Goal: Find contact information: Obtain details needed to contact an individual or organization

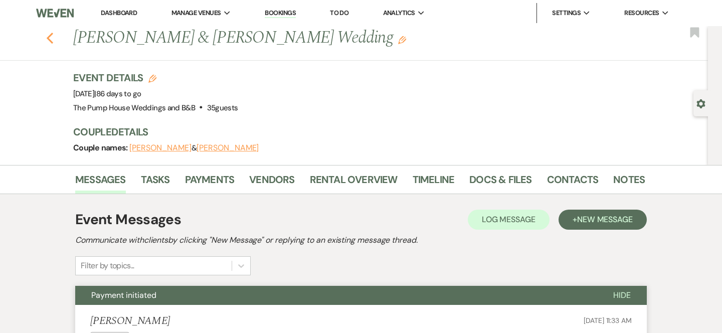
click at [50, 37] on icon "Previous" at bounding box center [50, 38] width 8 height 12
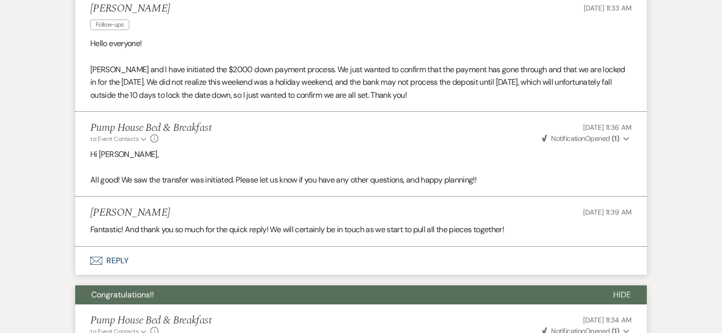
select select "8"
select select "4"
select select "8"
select select "1"
select select "7"
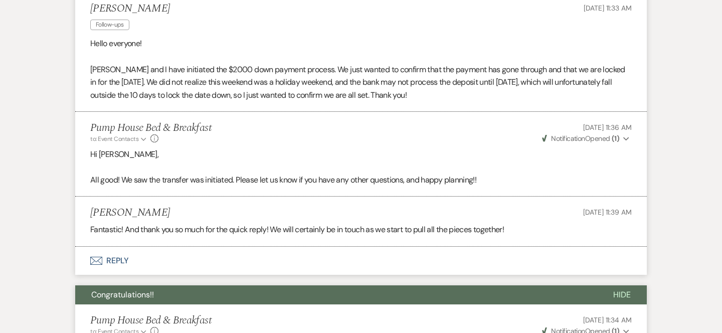
select select "8"
select select "2"
select select "8"
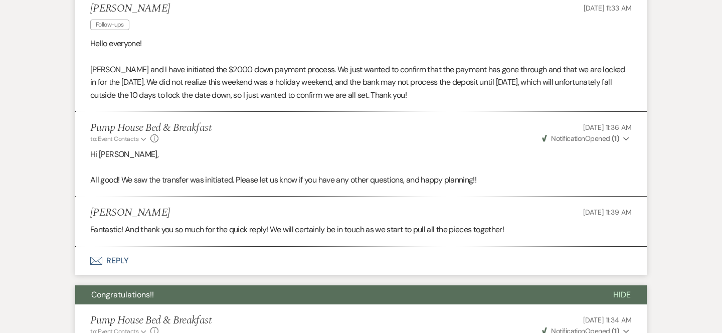
select select "8"
select select "11"
select select "8"
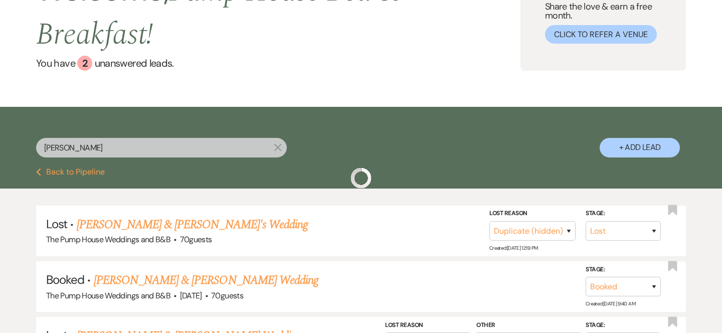
scroll to position [93, 0]
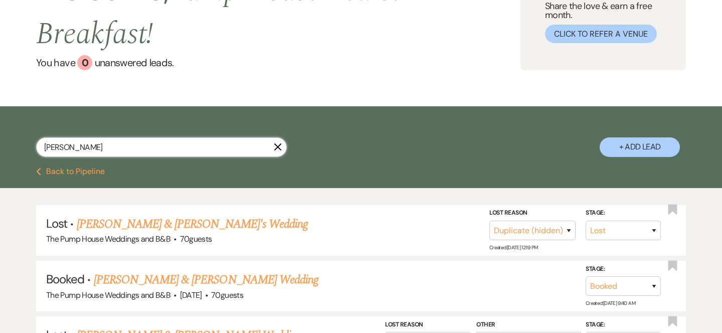
click at [67, 143] on input "[PERSON_NAME]" at bounding box center [161, 147] width 251 height 20
type input "r"
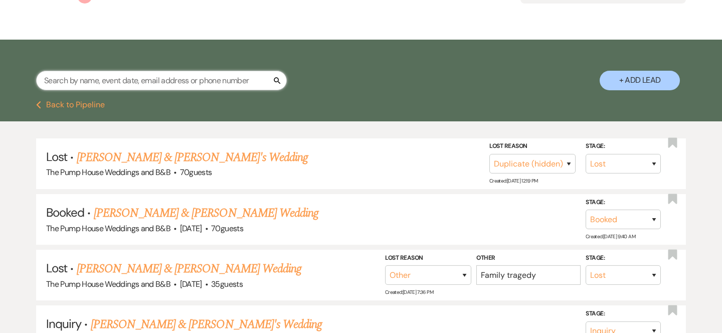
scroll to position [0, 0]
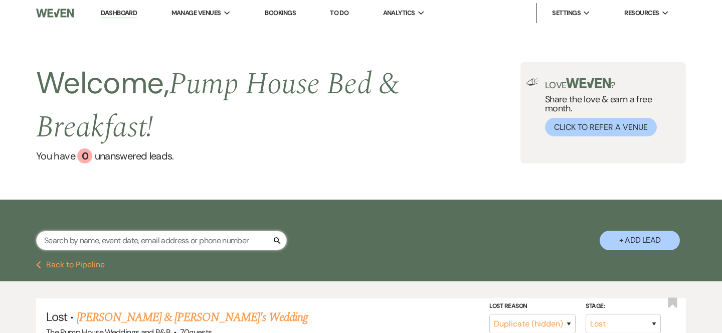
select select "7"
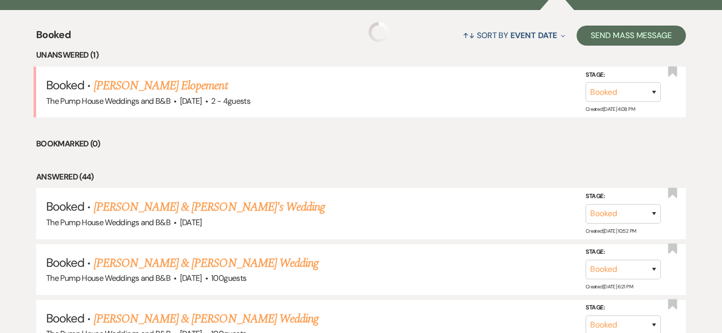
scroll to position [402, 0]
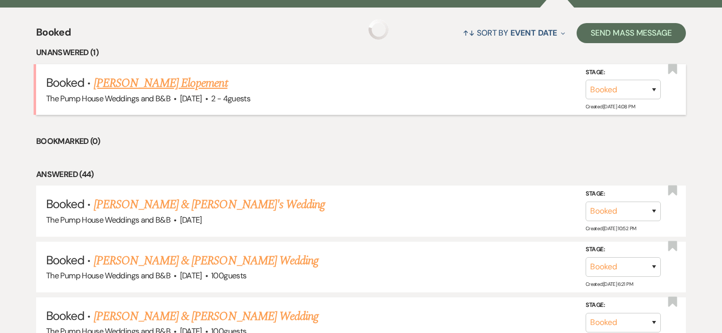
click at [201, 91] on link "[PERSON_NAME] Elopement" at bounding box center [161, 83] width 134 height 18
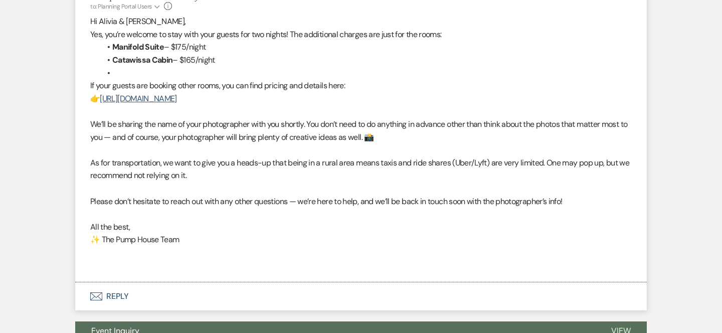
scroll to position [984, 0]
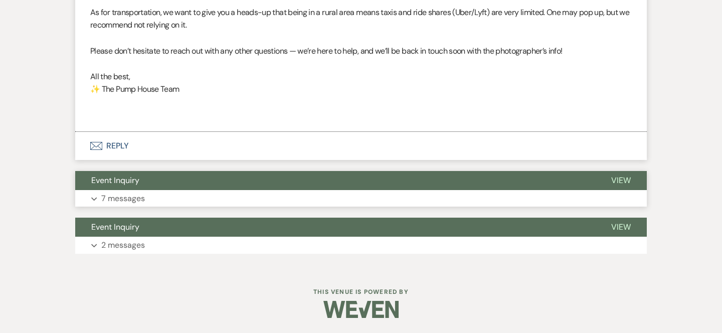
click at [251, 181] on button "Event Inquiry" at bounding box center [335, 180] width 520 height 19
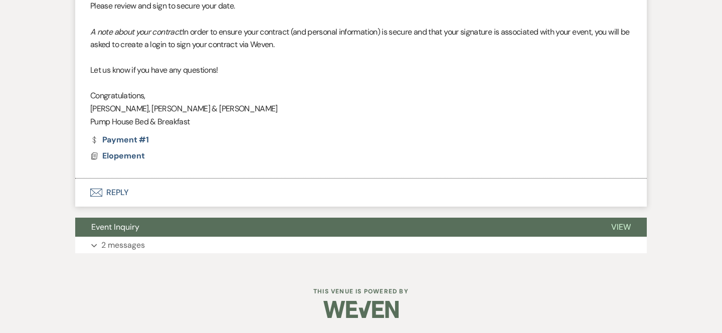
scroll to position [2039, 0]
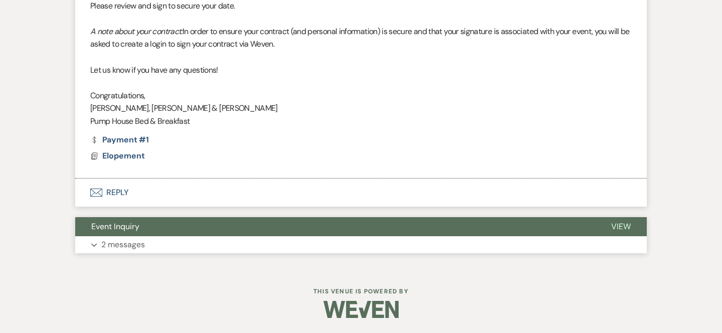
click at [241, 228] on button "Event Inquiry" at bounding box center [335, 226] width 520 height 19
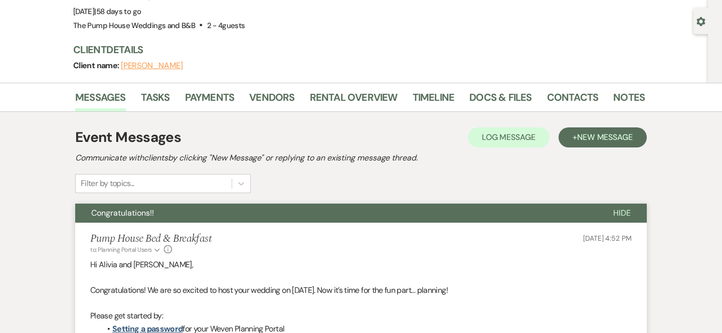
scroll to position [0, 0]
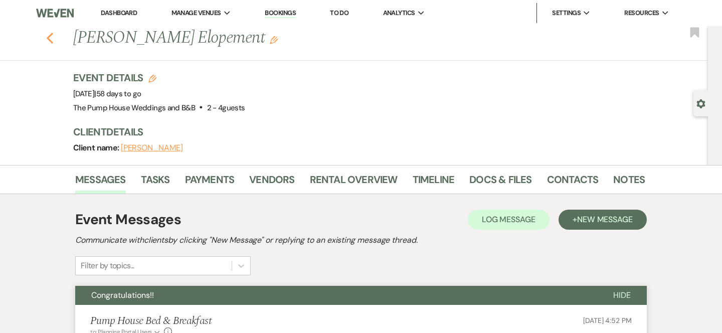
click at [51, 40] on icon "Previous" at bounding box center [50, 38] width 8 height 12
select select "7"
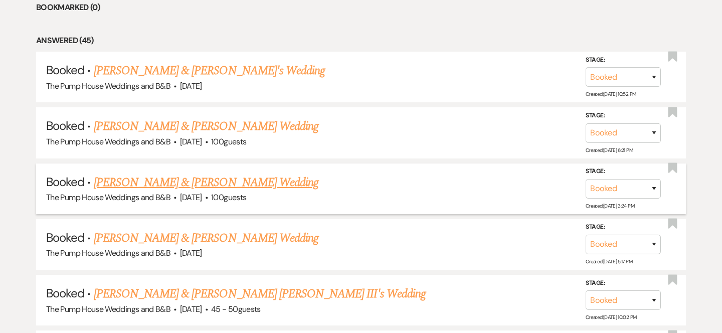
scroll to position [468, 0]
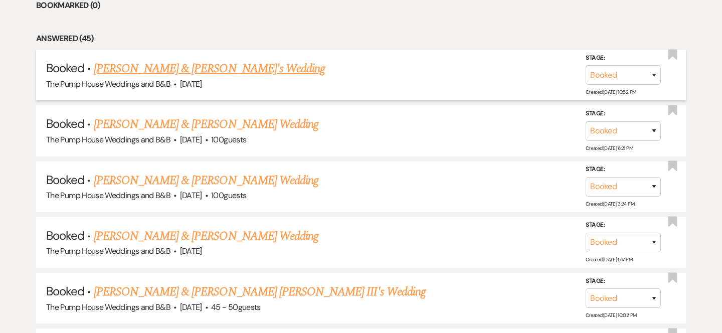
click at [203, 71] on link "[PERSON_NAME] & [PERSON_NAME]'s Wedding" at bounding box center [210, 69] width 232 height 18
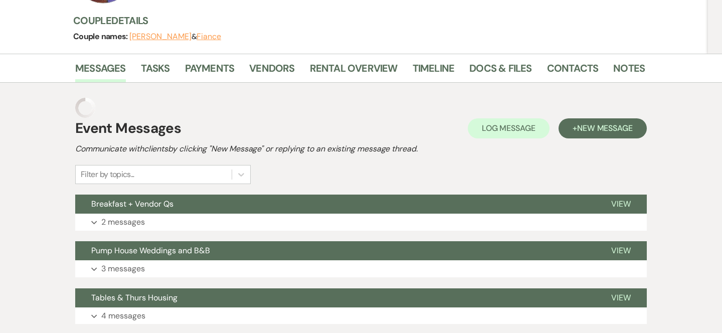
scroll to position [127, 0]
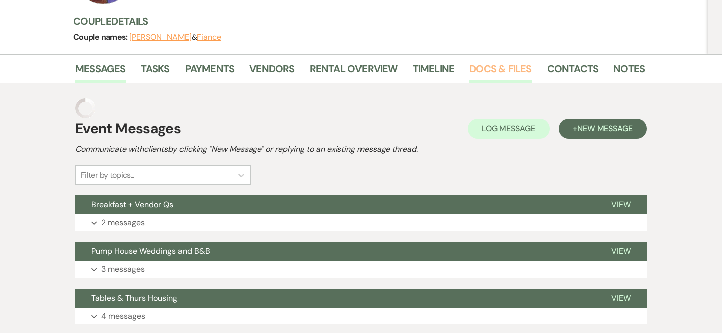
click at [479, 68] on link "Docs & Files" at bounding box center [500, 72] width 62 height 22
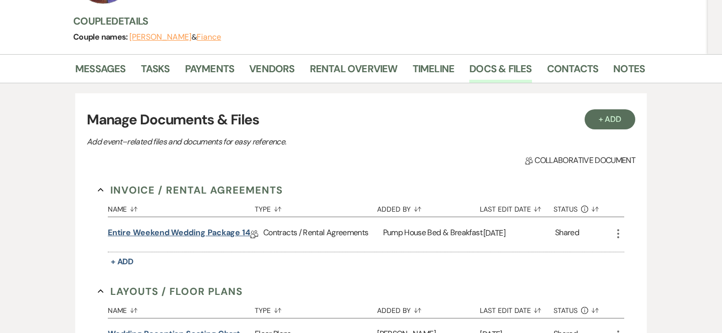
click at [217, 236] on link "Entire Weekend Wedding Package 14" at bounding box center [179, 235] width 142 height 16
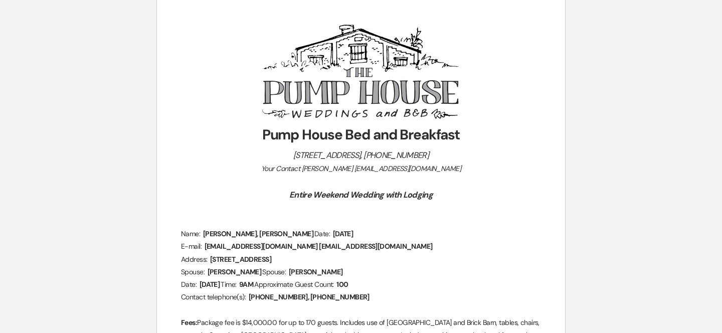
scroll to position [144, 0]
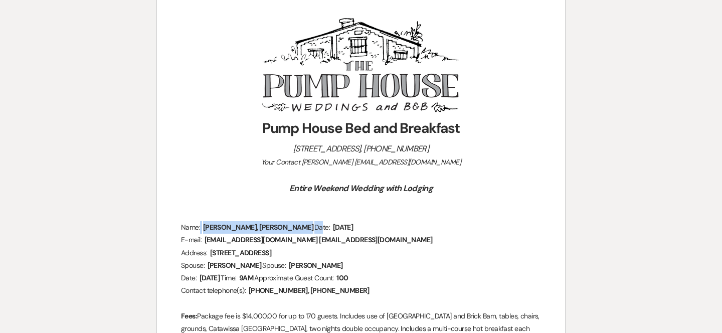
drag, startPoint x: 303, startPoint y: 226, endPoint x: 222, endPoint y: 227, distance: 80.7
click at [222, 227] on p "Name: ﻿ [PERSON_NAME], [PERSON_NAME] ﻿ Date: ﻿ [DATE] ﻿" at bounding box center [361, 227] width 360 height 13
copy p "﻿ [PERSON_NAME], [PERSON_NAME] ﻿"
click at [208, 246] on span "[EMAIL_ADDRESS][DOMAIN_NAME] [EMAIL_ADDRESS][DOMAIN_NAME]" at bounding box center [318, 240] width 230 height 12
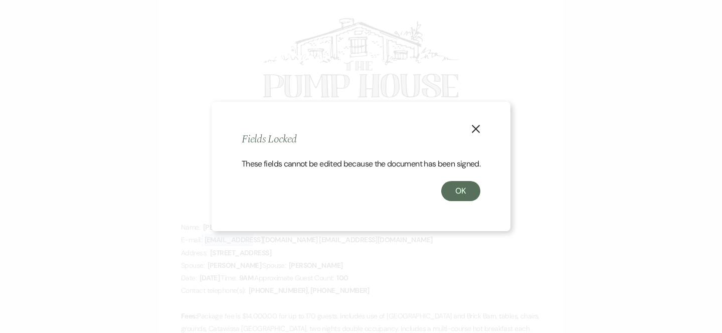
click at [476, 125] on use "button" at bounding box center [476, 129] width 8 height 8
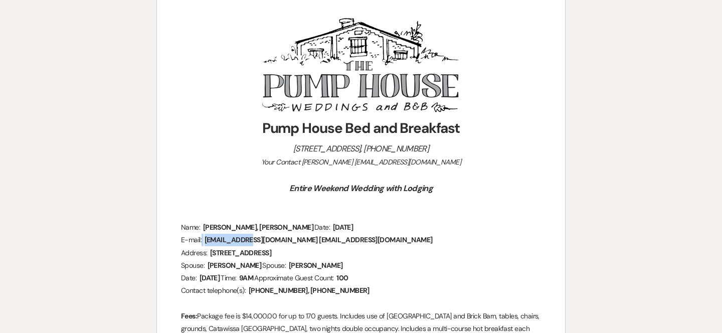
copy p
click at [294, 246] on span "[EMAIL_ADDRESS][DOMAIN_NAME] [EMAIL_ADDRESS][DOMAIN_NAME]" at bounding box center [318, 240] width 230 height 12
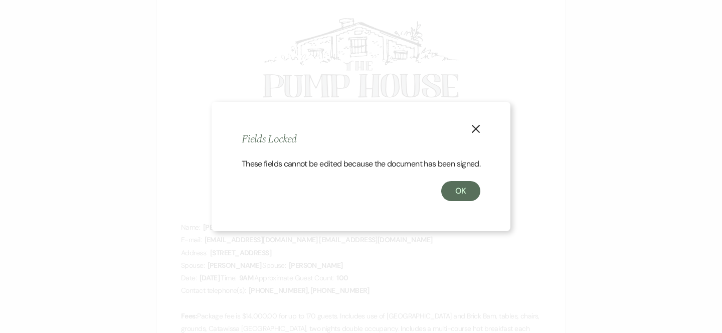
click at [480, 124] on icon "X" at bounding box center [475, 128] width 9 height 9
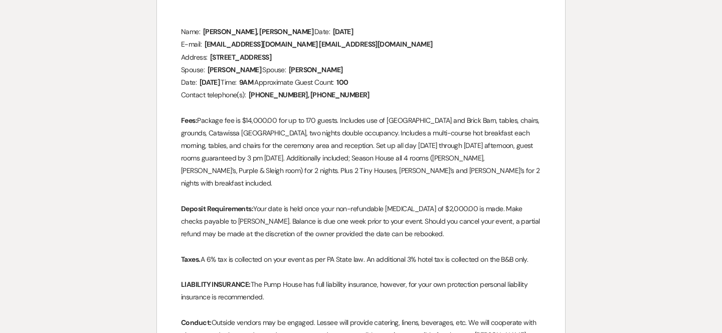
scroll to position [339, 0]
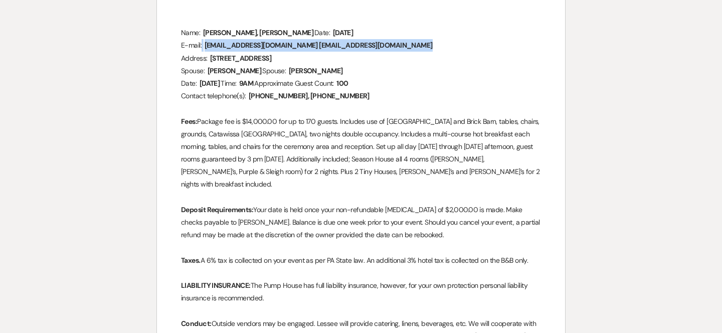
click at [209, 51] on span "[EMAIL_ADDRESS][DOMAIN_NAME] [EMAIL_ADDRESS][DOMAIN_NAME]" at bounding box center [318, 46] width 230 height 12
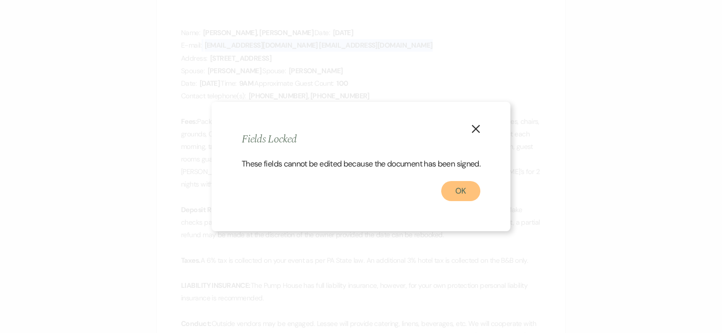
click at [474, 199] on button "OK" at bounding box center [460, 191] width 39 height 20
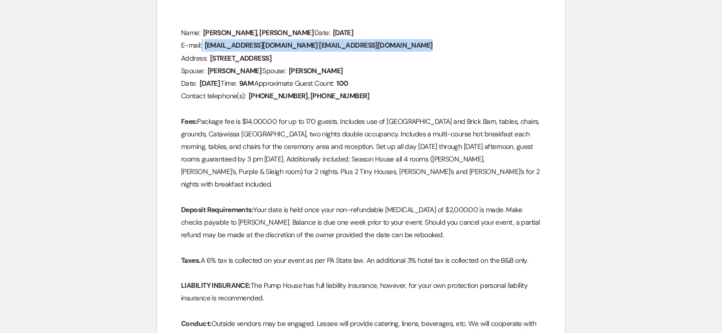
copy p
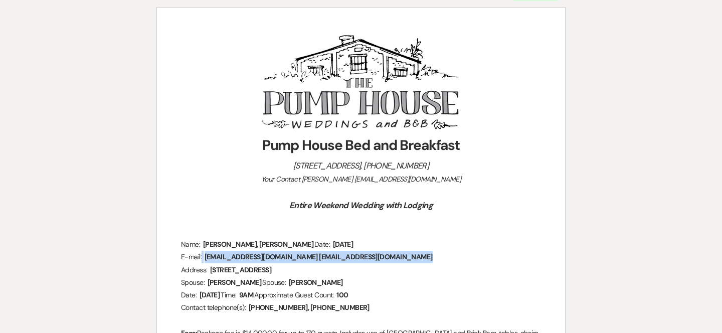
scroll to position [0, 0]
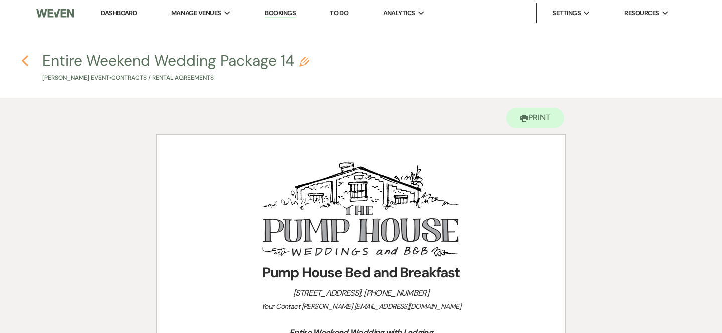
click at [22, 59] on icon "Previous" at bounding box center [25, 61] width 8 height 12
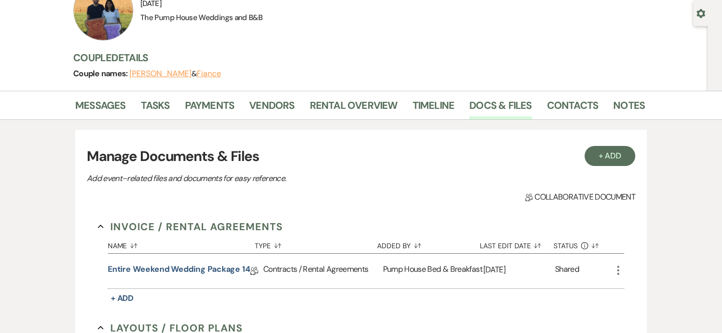
scroll to position [81, 0]
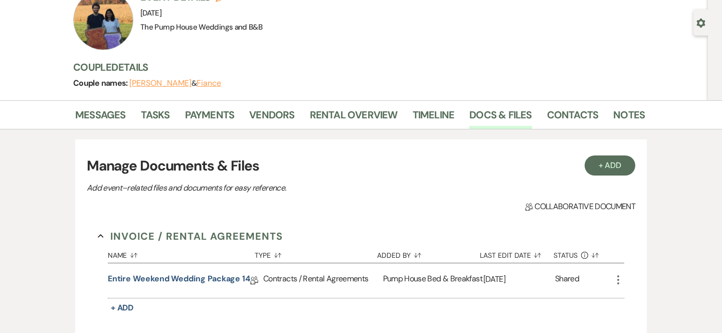
click at [167, 85] on button "[PERSON_NAME]" at bounding box center [160, 83] width 62 height 8
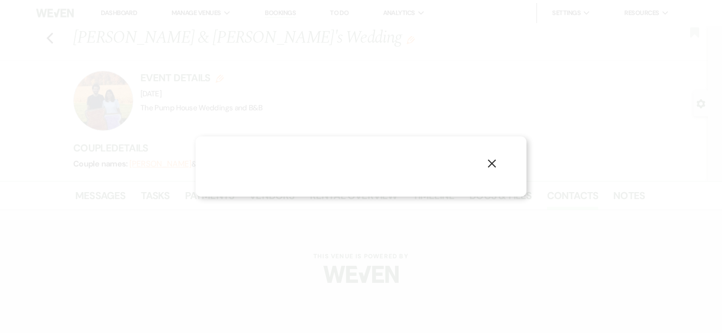
click at [494, 161] on use "button" at bounding box center [492, 163] width 8 height 8
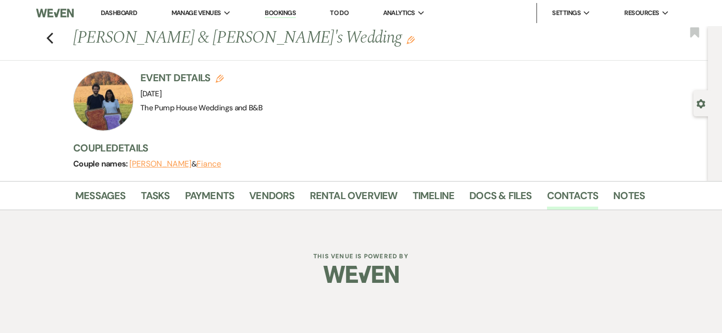
click at [171, 163] on button "[PERSON_NAME]" at bounding box center [160, 164] width 62 height 8
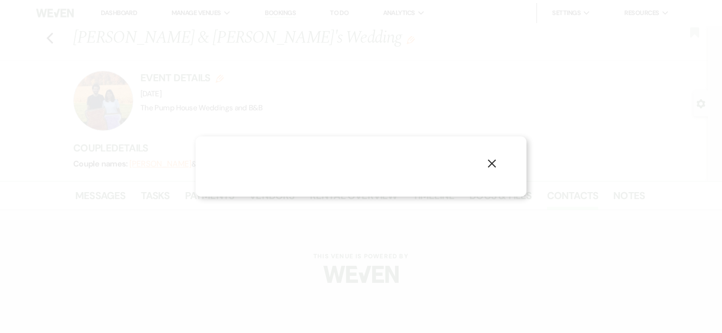
click at [497, 170] on button "X" at bounding box center [491, 163] width 15 height 18
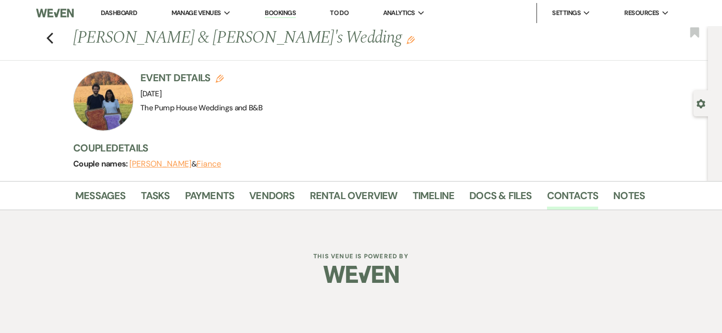
click at [217, 80] on icon "Edit" at bounding box center [220, 79] width 8 height 8
select select "533"
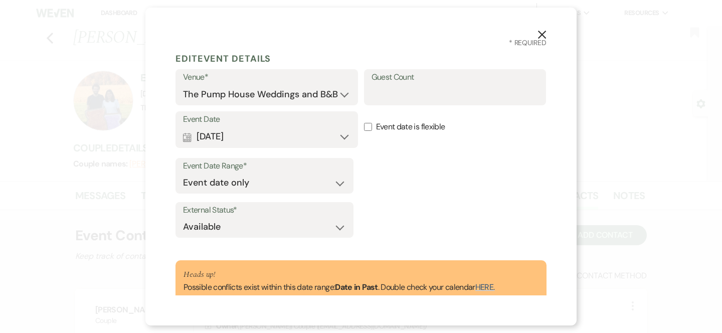
click at [543, 35] on icon "X" at bounding box center [541, 34] width 9 height 9
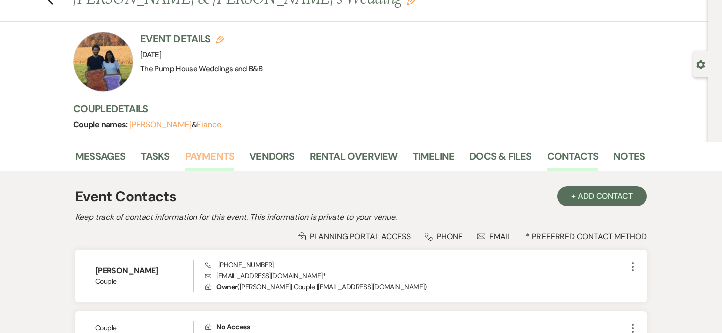
scroll to position [41, 0]
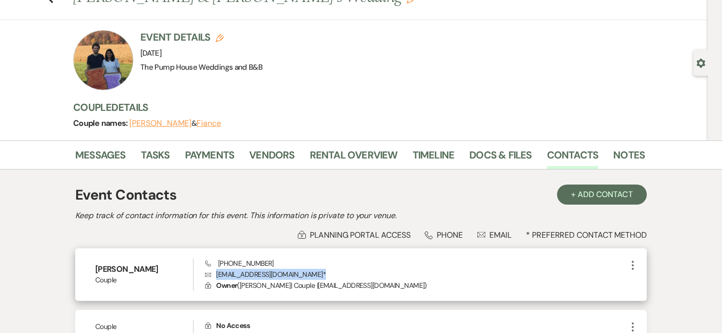
drag, startPoint x: 294, startPoint y: 273, endPoint x: 207, endPoint y: 272, distance: 86.2
click at [207, 272] on p "Envelope [EMAIL_ADDRESS][DOMAIN_NAME] *" at bounding box center [415, 274] width 421 height 11
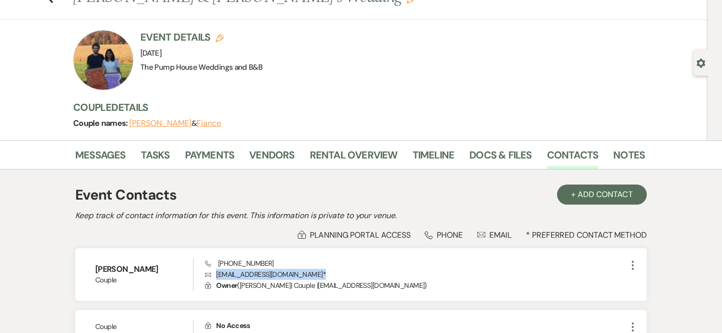
copy p "[EMAIL_ADDRESS][DOMAIN_NAME] *"
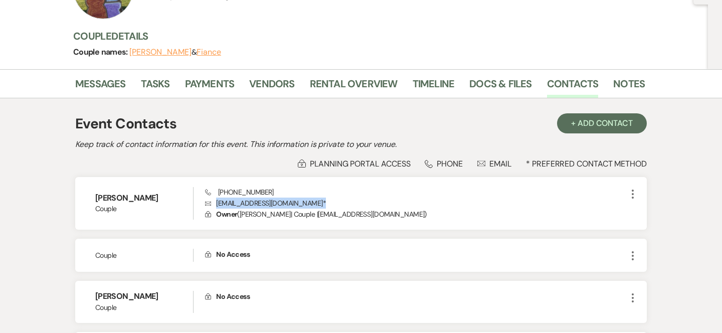
scroll to position [0, 0]
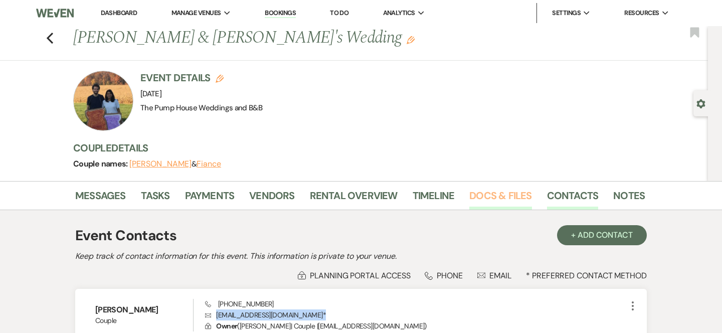
click at [477, 196] on link "Docs & Files" at bounding box center [500, 198] width 62 height 22
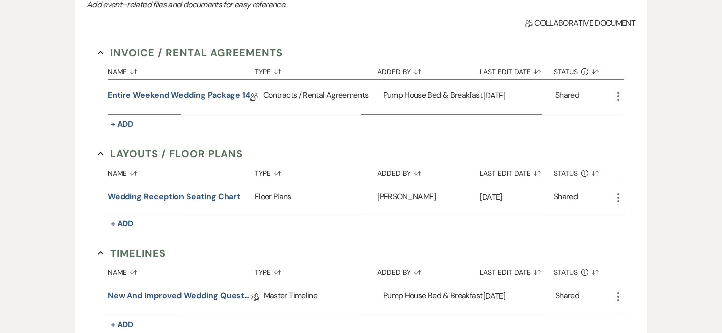
scroll to position [265, 0]
click at [226, 92] on link "Entire Weekend Wedding Package 14" at bounding box center [179, 97] width 142 height 16
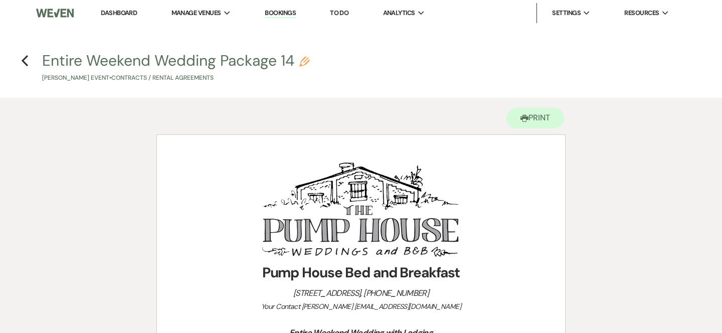
click at [20, 60] on h4 "Previous Entire Weekend Wedding Package 14 Pencil [PERSON_NAME] Event • Contrac…" at bounding box center [361, 66] width 722 height 33
click at [24, 61] on use "button" at bounding box center [25, 60] width 7 height 11
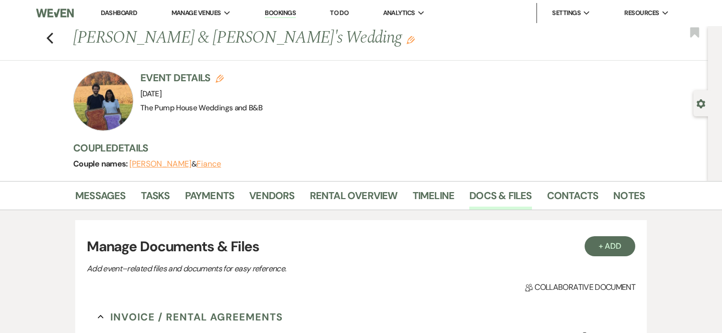
click at [141, 163] on button "[PERSON_NAME]" at bounding box center [160, 164] width 62 height 8
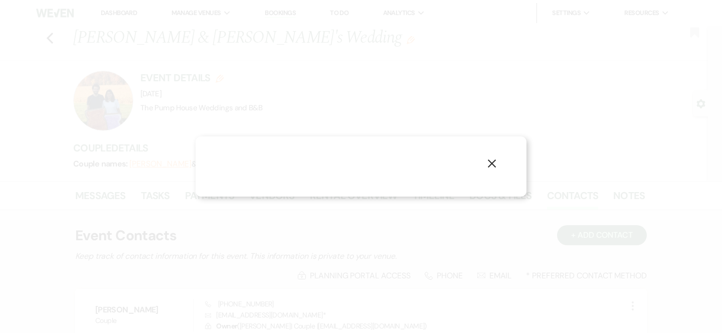
click at [492, 165] on icon "X" at bounding box center [491, 163] width 9 height 9
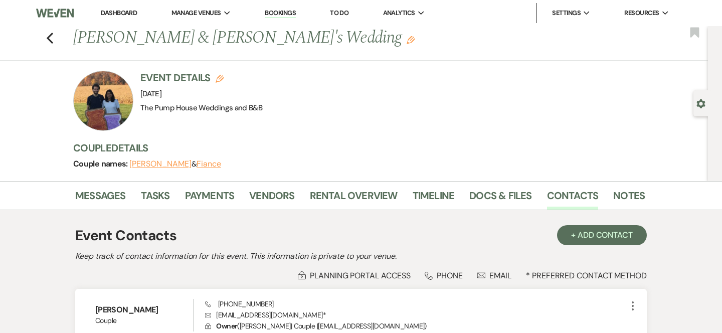
click at [219, 77] on icon "Edit" at bounding box center [220, 79] width 8 height 8
select select "533"
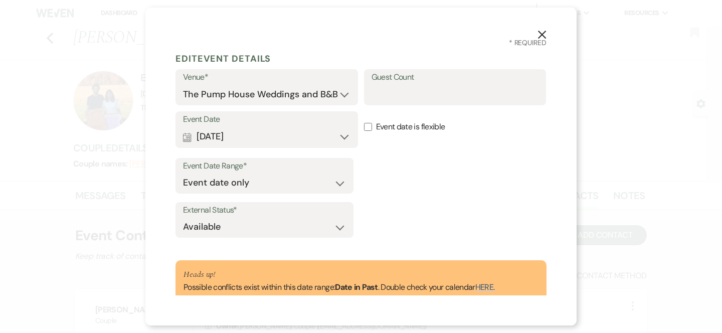
scroll to position [35, 0]
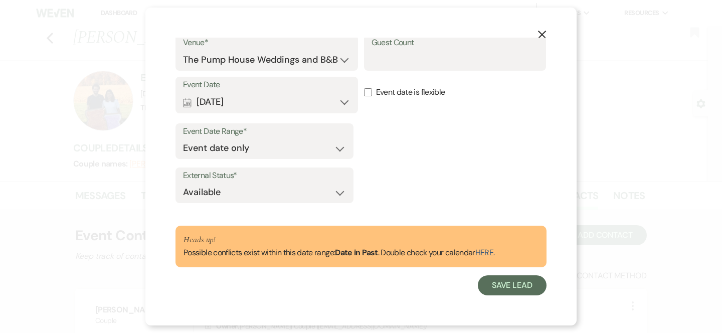
click at [545, 34] on icon "X" at bounding box center [541, 34] width 9 height 9
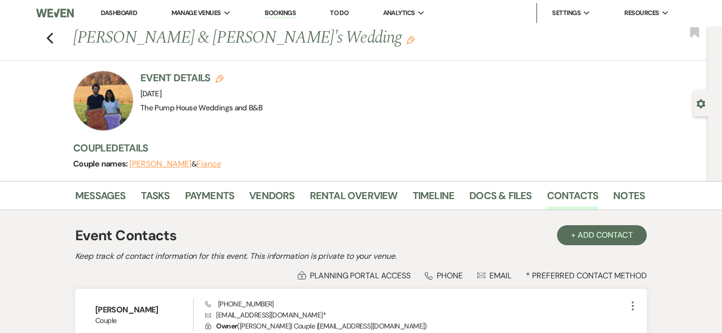
click at [218, 78] on icon "Edit" at bounding box center [220, 79] width 8 height 8
select select "533"
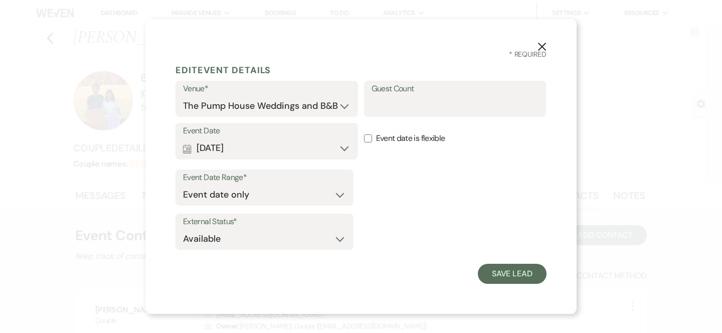
click at [542, 48] on icon "X" at bounding box center [541, 46] width 9 height 9
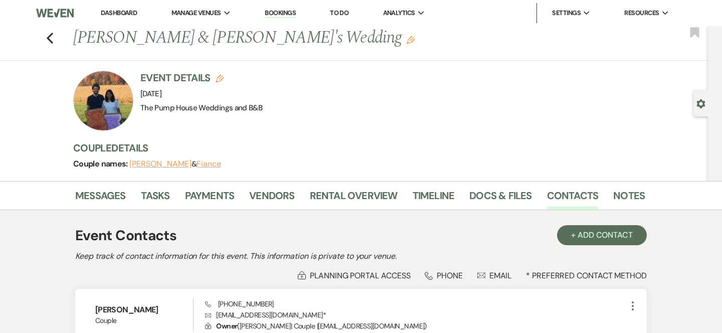
click at [298, 39] on h1 "[PERSON_NAME] & [PERSON_NAME]'s Wedding Edit" at bounding box center [297, 38] width 449 height 24
click at [406, 40] on use "button" at bounding box center [410, 40] width 8 height 8
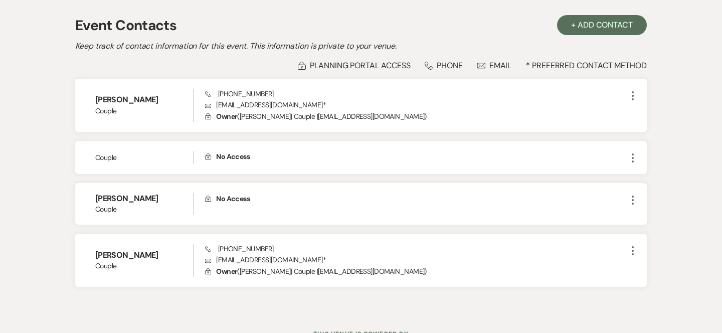
scroll to position [253, 0]
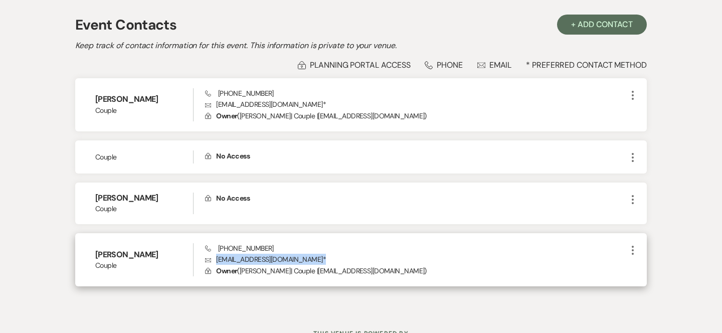
drag, startPoint x: 217, startPoint y: 259, endPoint x: 291, endPoint y: 258, distance: 74.2
click at [292, 258] on p "Envelope [EMAIL_ADDRESS][DOMAIN_NAME] *" at bounding box center [415, 259] width 421 height 11
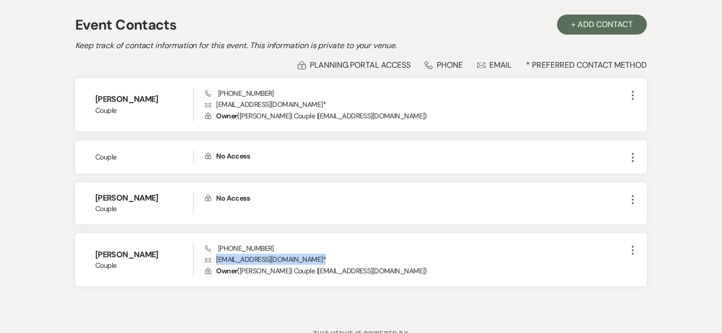
copy p "[EMAIL_ADDRESS][DOMAIN_NAME] *"
